Goal: Task Accomplishment & Management: Use online tool/utility

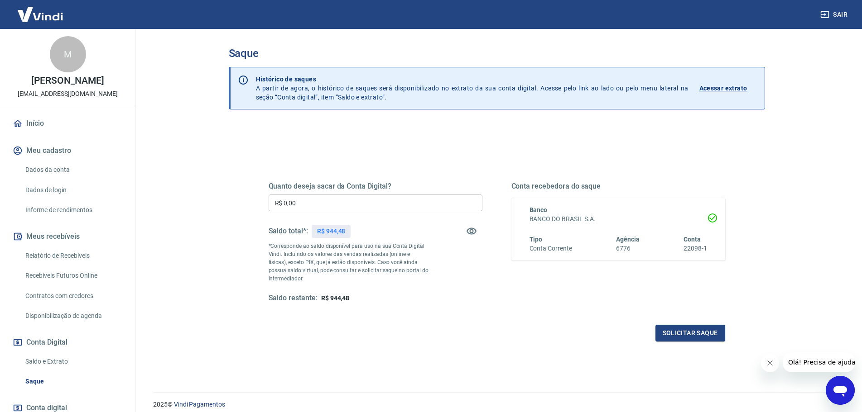
click at [391, 201] on input "R$ 0,00" at bounding box center [375, 203] width 214 height 17
type input "R$ 900,00"
click at [220, 280] on div "Saque Histórico de saques A partir de agora, o histórico de saques será disponi…" at bounding box center [497, 205] width 558 height 353
click at [695, 333] on button "Solicitar saque" at bounding box center [690, 333] width 70 height 17
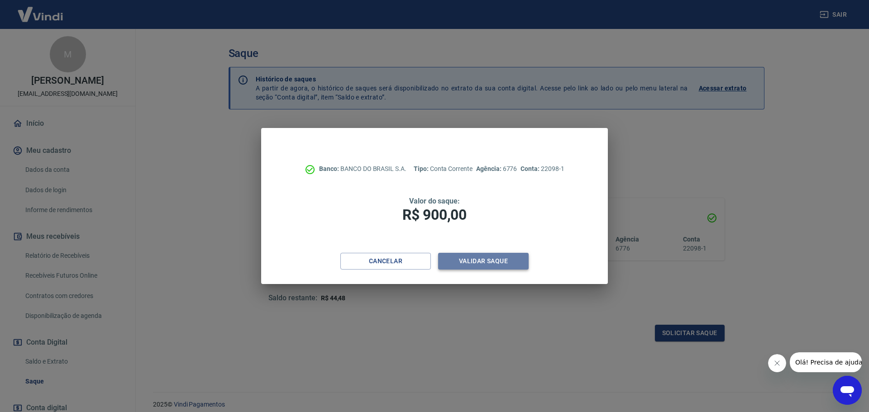
click at [492, 260] on button "Validar saque" at bounding box center [483, 261] width 91 height 17
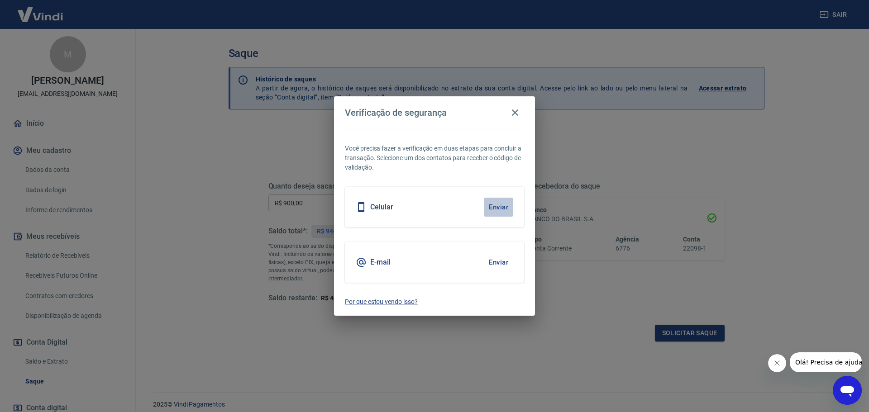
click at [499, 206] on button "Enviar" at bounding box center [498, 207] width 29 height 19
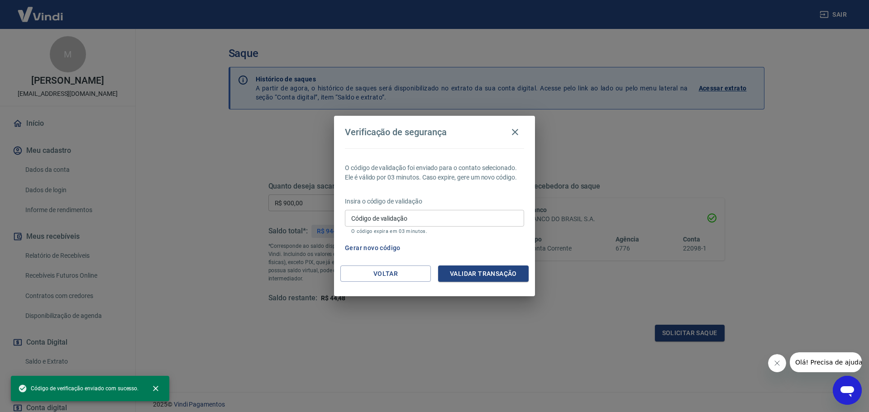
click at [462, 216] on input "Código de validação" at bounding box center [434, 218] width 179 height 17
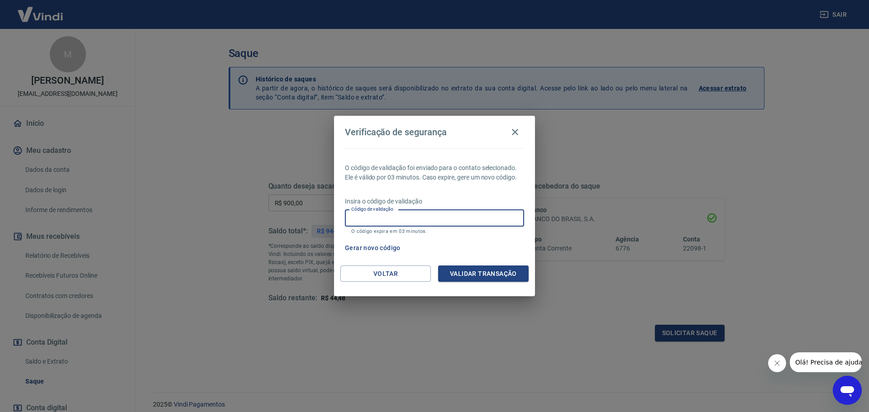
click at [364, 340] on div "Verificação de segurança O código de validação foi enviado para o contato selec…" at bounding box center [434, 206] width 869 height 412
click at [390, 275] on button "Voltar" at bounding box center [385, 274] width 91 height 17
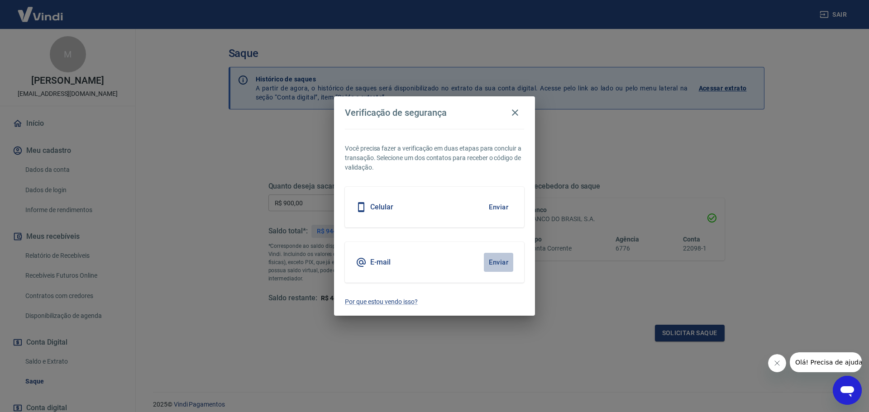
click at [494, 264] on button "Enviar" at bounding box center [498, 262] width 29 height 19
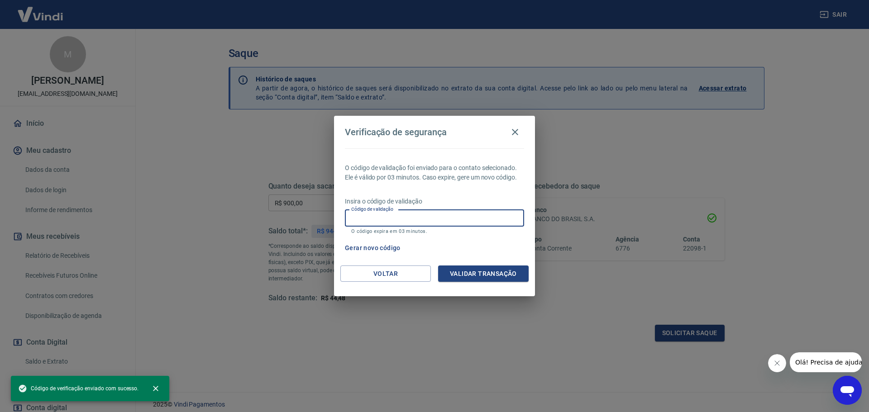
click at [424, 219] on input "Código de validação" at bounding box center [434, 218] width 179 height 17
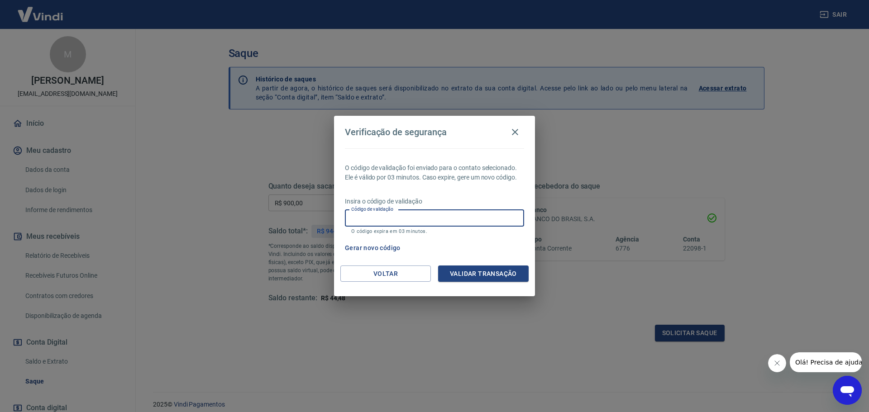
paste input "130273"
type input "130273"
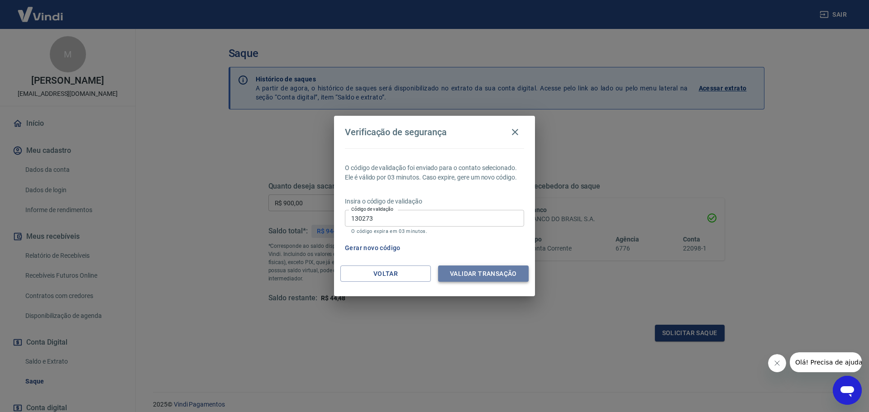
click at [491, 273] on button "Validar transação" at bounding box center [483, 274] width 91 height 17
